Goal: Task Accomplishment & Management: Manage account settings

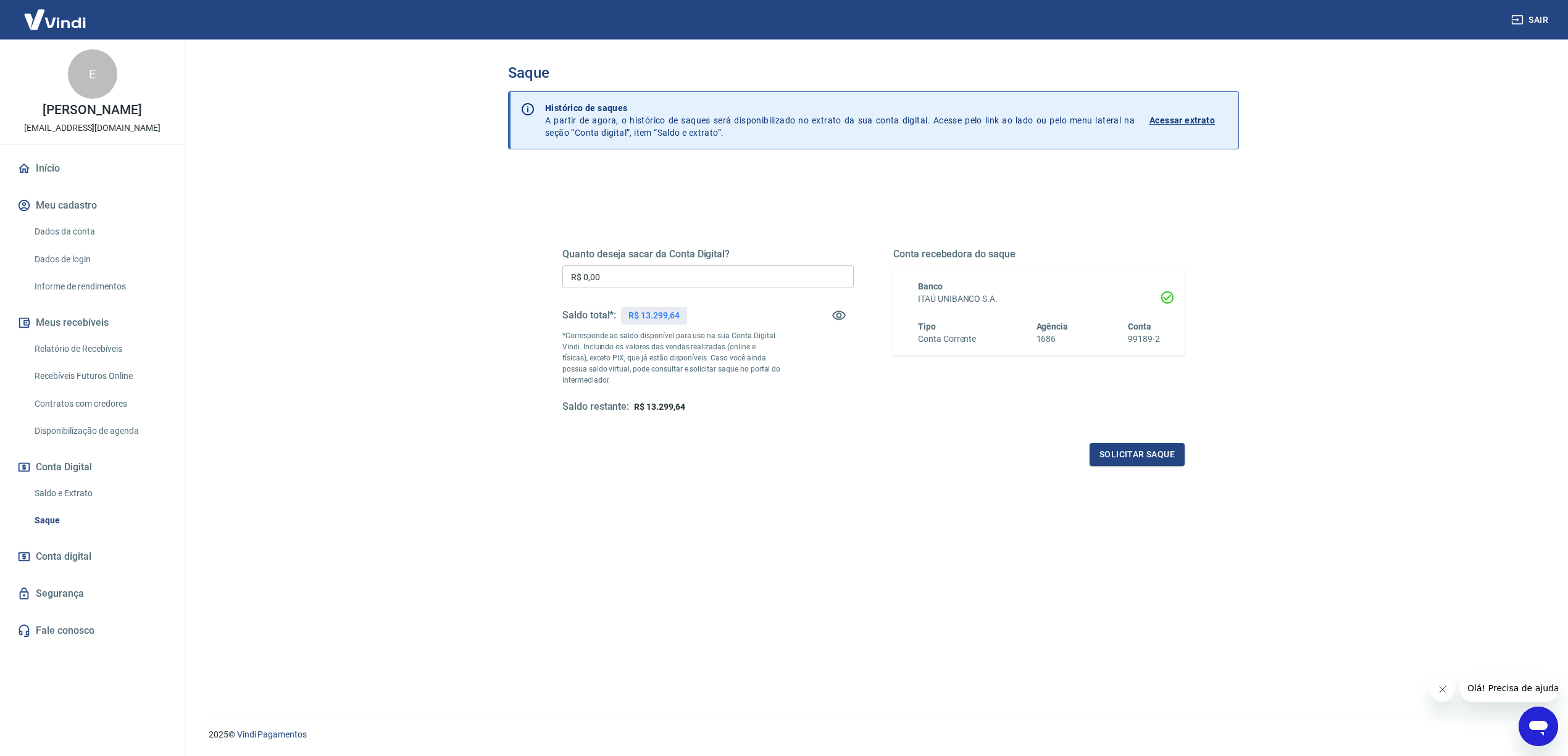
click at [682, 271] on input "R$ 0,00" at bounding box center [708, 277] width 291 height 23
type input "R$ 13.299,64"
click at [1161, 449] on button "Solicitar saque" at bounding box center [1137, 455] width 95 height 23
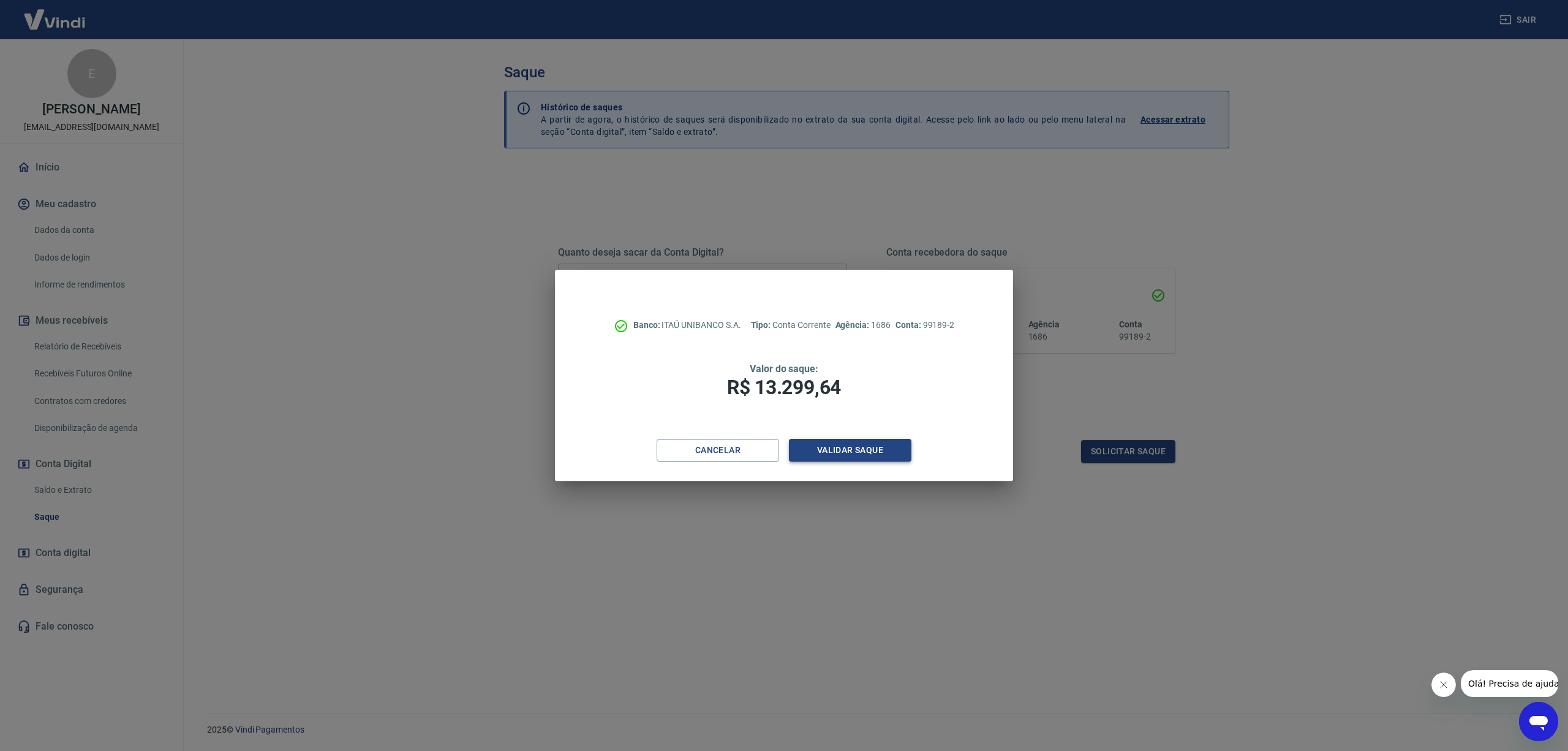
click at [880, 450] on button "Validar saque" at bounding box center [850, 450] width 122 height 23
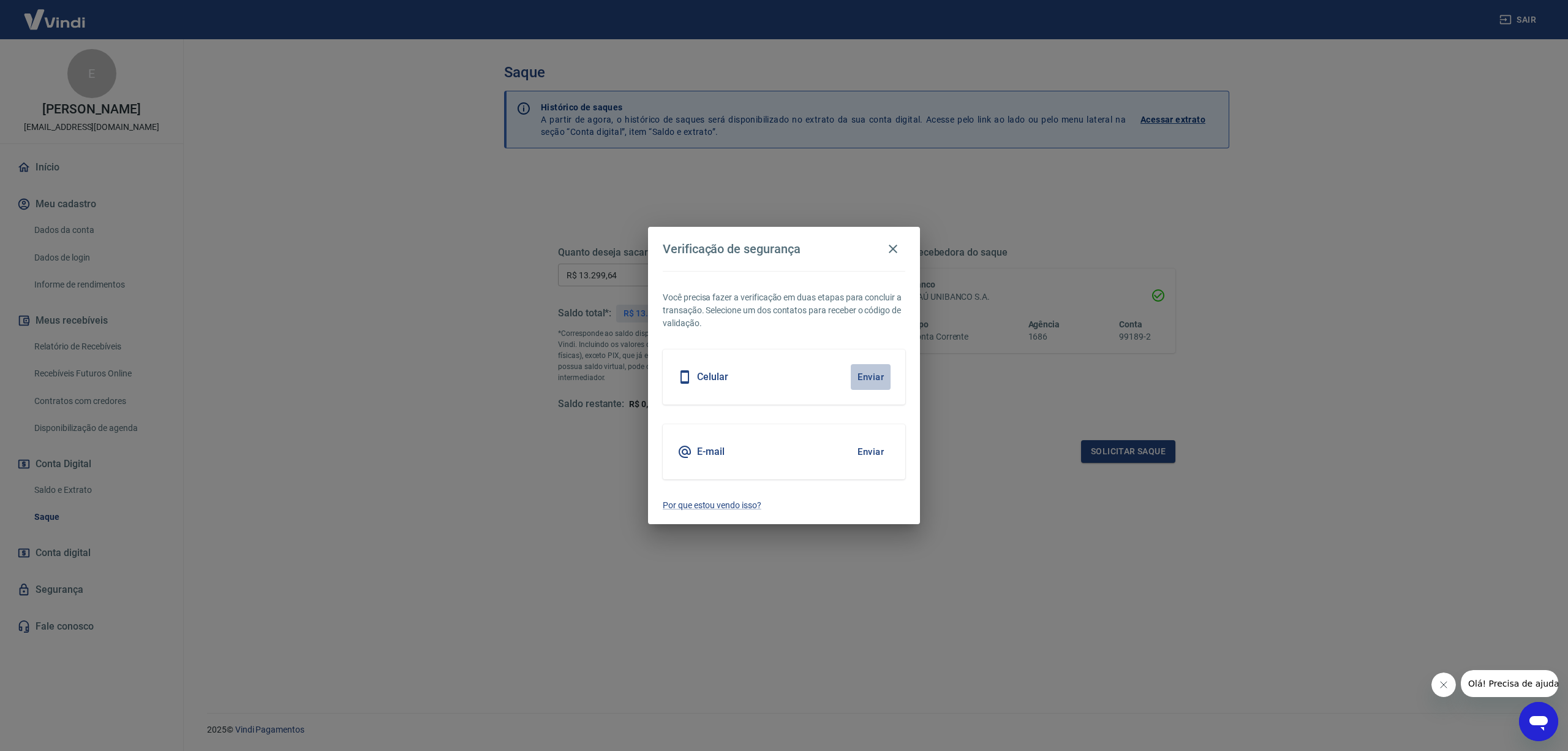
click at [859, 376] on button "Enviar" at bounding box center [871, 377] width 40 height 26
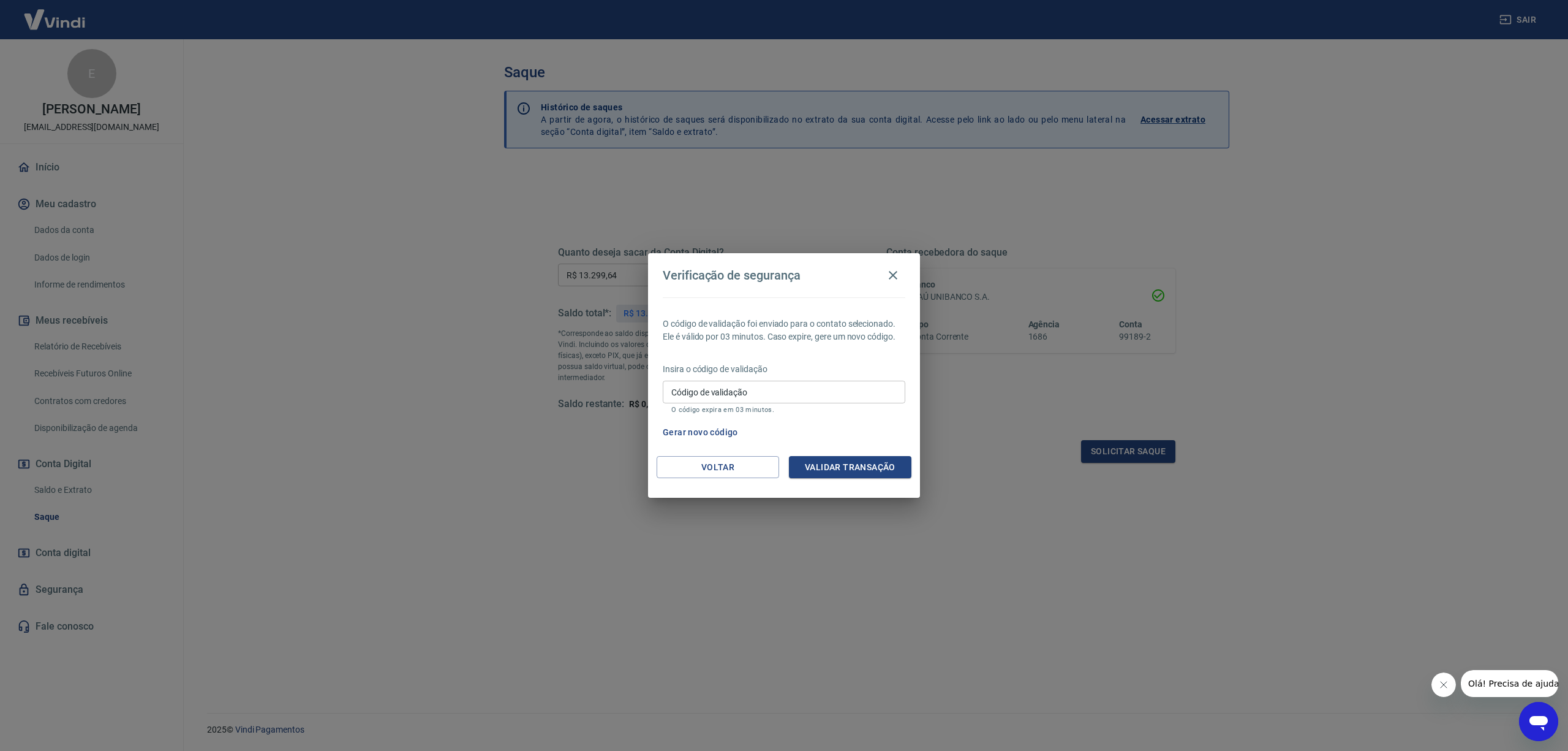
click at [822, 374] on p "Insira o código de validação" at bounding box center [784, 369] width 243 height 13
click at [829, 409] on p "O código expira em 03 minutos." at bounding box center [784, 410] width 226 height 8
click at [839, 398] on input "Código de validação" at bounding box center [784, 392] width 243 height 23
type input "392865"
click at [841, 464] on button "Validar transação" at bounding box center [850, 468] width 122 height 23
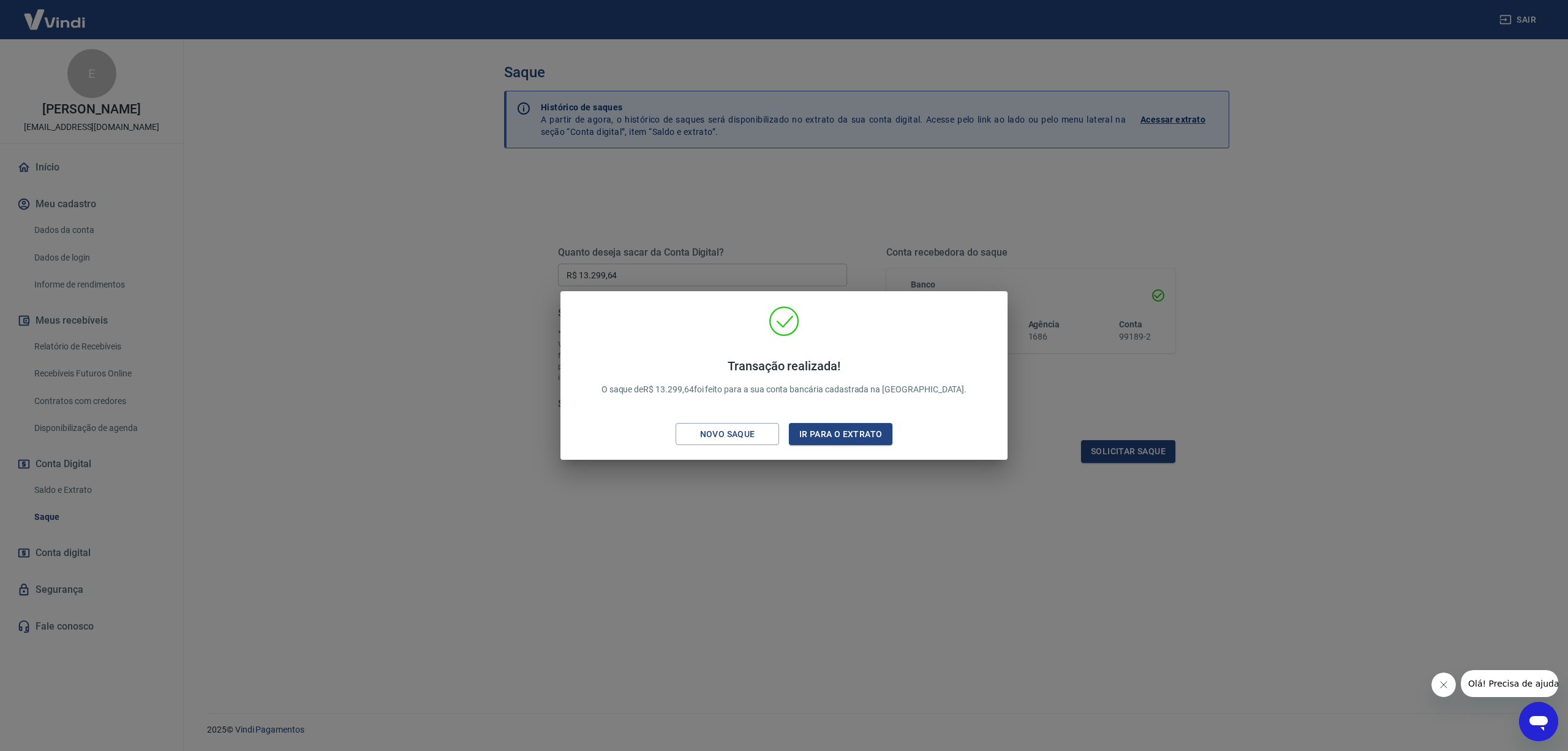
click at [765, 477] on div "Transação realizada! O saque de R$ 13.299,64 foi feito para a sua conta bancári…" at bounding box center [784, 376] width 1568 height 751
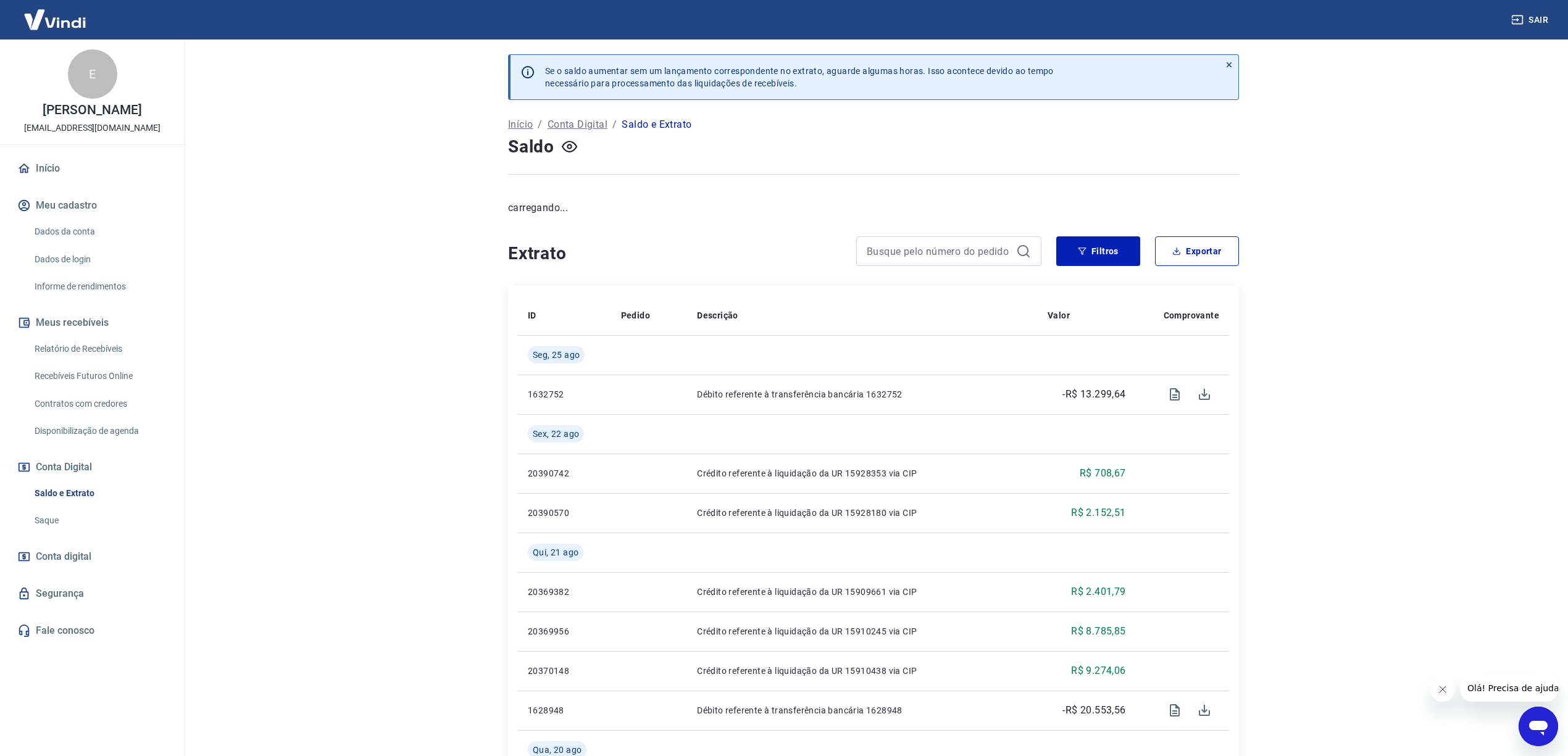
click at [37, 170] on link "Início" at bounding box center [92, 168] width 155 height 27
